Goal: Navigation & Orientation: Go to known website

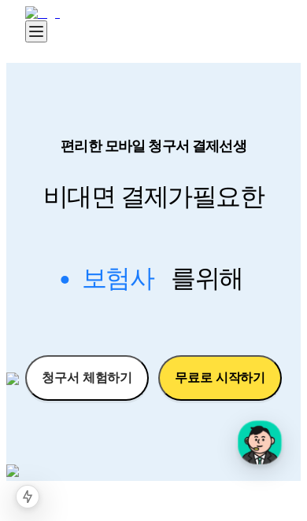
click at [47, 27] on button at bounding box center [36, 31] width 22 height 22
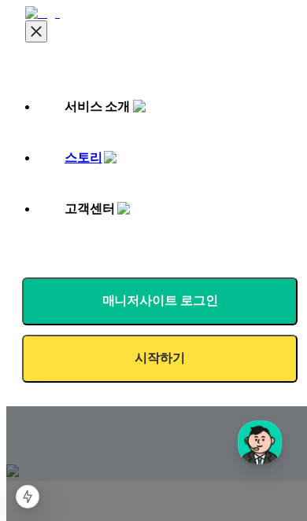
click at [47, 32] on button at bounding box center [36, 31] width 22 height 22
